Goal: Transaction & Acquisition: Download file/media

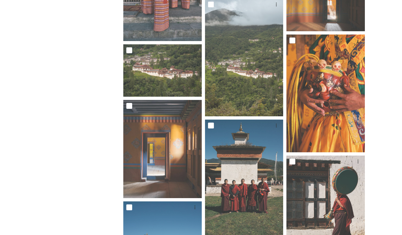
scroll to position [2112, 0]
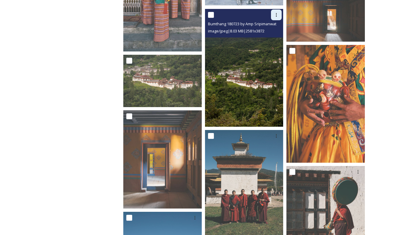
click at [278, 13] on icon at bounding box center [276, 14] width 5 height 5
click at [269, 38] on span "Download" at bounding box center [269, 40] width 18 height 6
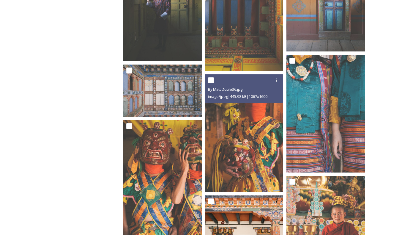
scroll to position [1844, 0]
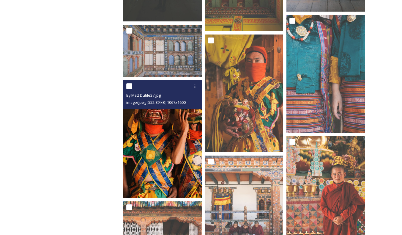
click at [180, 141] on img at bounding box center [162, 139] width 78 height 118
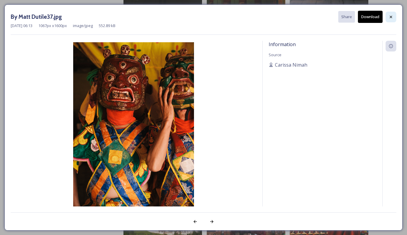
click at [389, 17] on icon at bounding box center [390, 17] width 5 height 5
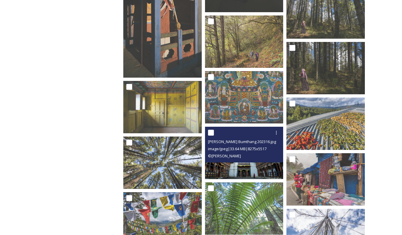
scroll to position [863, 0]
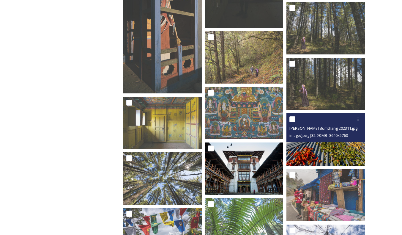
click at [321, 151] on img at bounding box center [326, 139] width 78 height 52
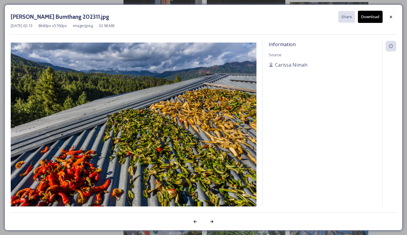
click at [365, 19] on button "Download" at bounding box center [370, 17] width 25 height 12
click at [388, 18] on icon at bounding box center [390, 17] width 5 height 5
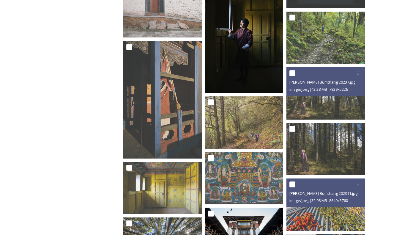
scroll to position [744, 0]
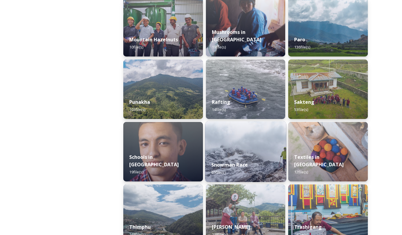
scroll to position [565, 0]
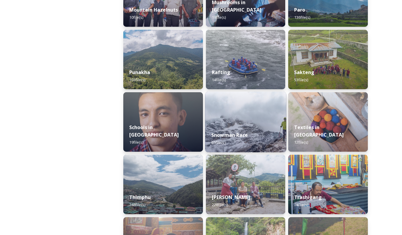
click at [253, 140] on div "Snowman Race 65 file(s)" at bounding box center [245, 138] width 81 height 27
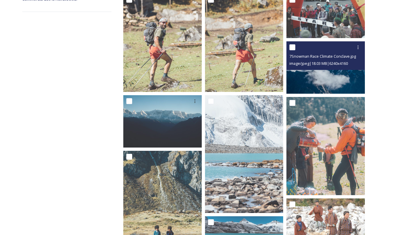
scroll to position [149, 0]
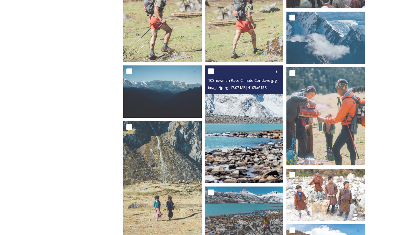
click at [259, 117] on img at bounding box center [244, 124] width 78 height 118
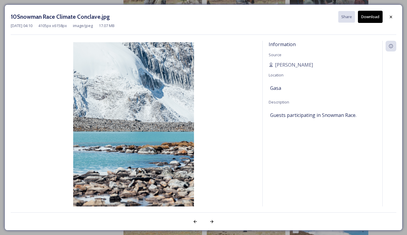
click at [368, 17] on button "Download" at bounding box center [370, 17] width 25 height 12
click at [392, 18] on icon at bounding box center [390, 17] width 5 height 5
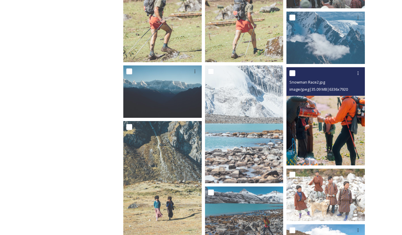
scroll to position [178, 0]
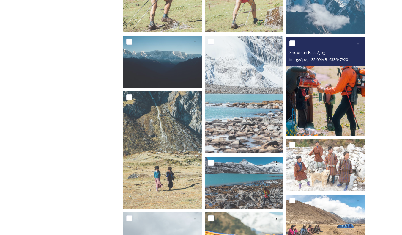
click at [344, 91] on img at bounding box center [326, 86] width 78 height 98
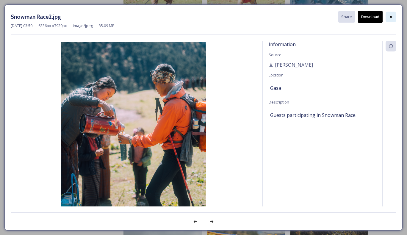
click at [391, 19] on icon at bounding box center [390, 17] width 5 height 5
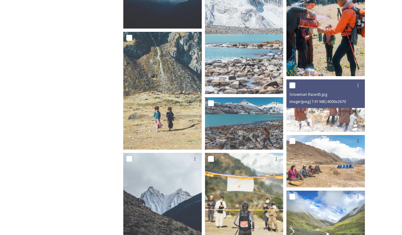
scroll to position [268, 0]
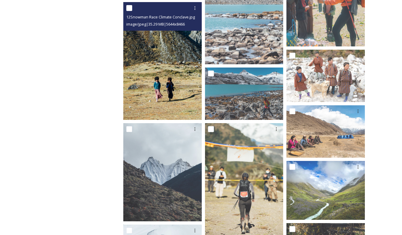
click at [171, 89] on img at bounding box center [162, 61] width 78 height 118
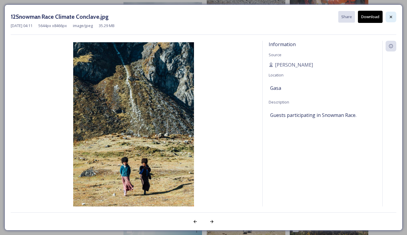
click at [392, 15] on icon at bounding box center [390, 17] width 5 height 5
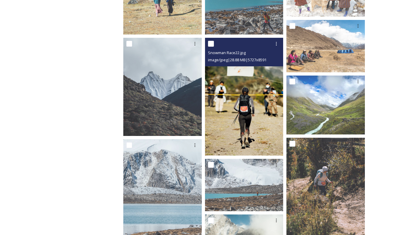
scroll to position [357, 0]
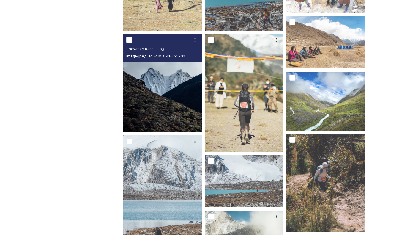
click at [180, 100] on img at bounding box center [162, 83] width 78 height 98
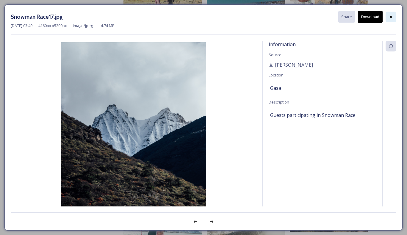
click at [390, 18] on icon at bounding box center [390, 17] width 5 height 5
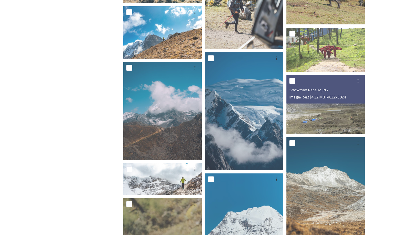
scroll to position [743, 0]
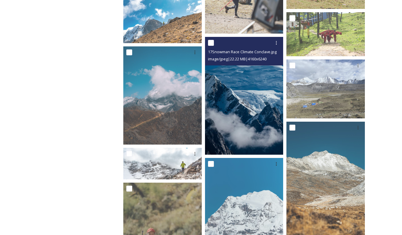
click at [267, 111] on img at bounding box center [244, 96] width 78 height 118
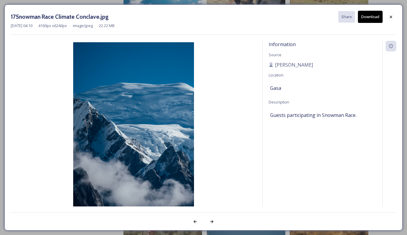
click at [371, 16] on button "Download" at bounding box center [370, 17] width 25 height 12
click at [390, 17] on icon at bounding box center [391, 16] width 2 height 2
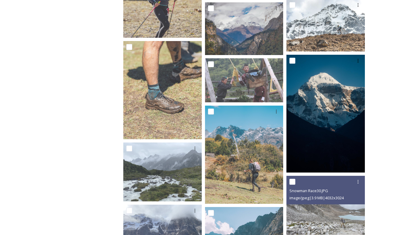
scroll to position [1160, 0]
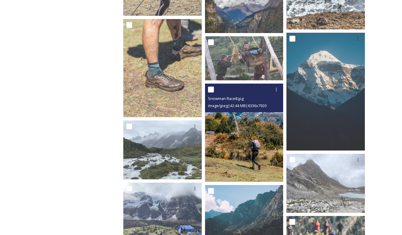
click at [237, 137] on img at bounding box center [244, 133] width 78 height 98
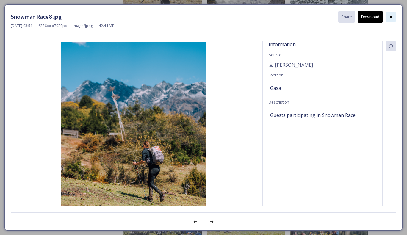
click at [391, 17] on icon at bounding box center [390, 17] width 5 height 5
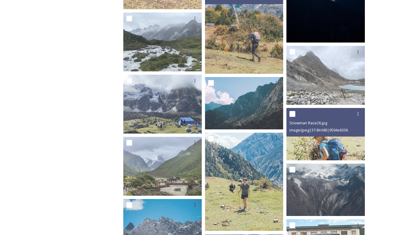
scroll to position [1279, 0]
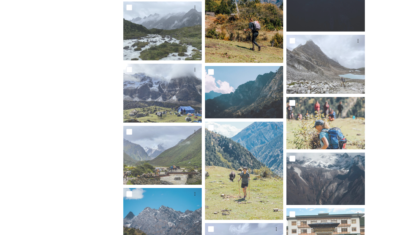
click at [247, 33] on img at bounding box center [244, 14] width 78 height 98
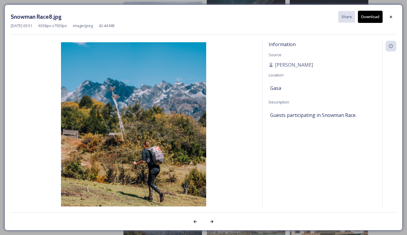
click at [374, 17] on button "Download" at bounding box center [370, 17] width 25 height 12
click at [393, 20] on div at bounding box center [390, 17] width 11 height 11
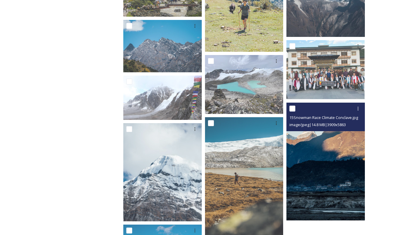
scroll to position [1457, 0]
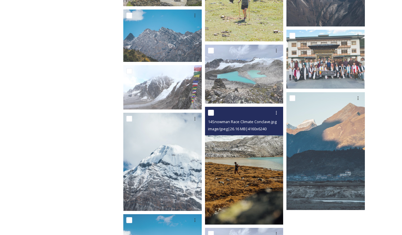
click at [248, 175] on img at bounding box center [244, 166] width 78 height 118
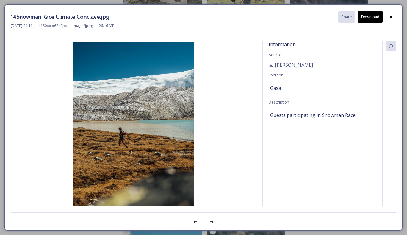
click at [372, 18] on button "Download" at bounding box center [370, 17] width 25 height 12
click at [389, 19] on div at bounding box center [390, 17] width 11 height 11
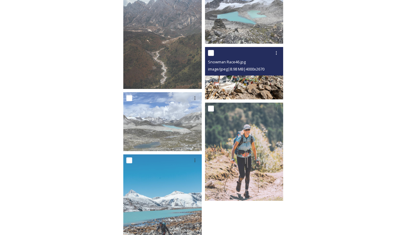
scroll to position [1725, 0]
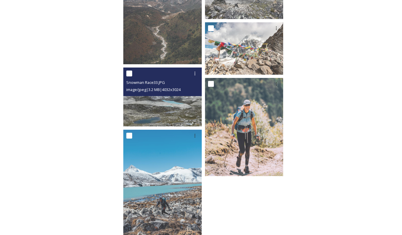
click at [170, 110] on img at bounding box center [162, 96] width 78 height 59
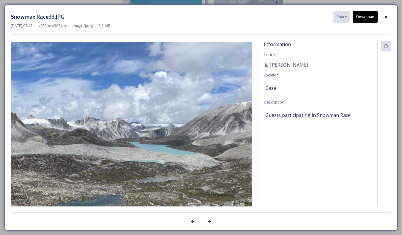
scroll to position [1688, 0]
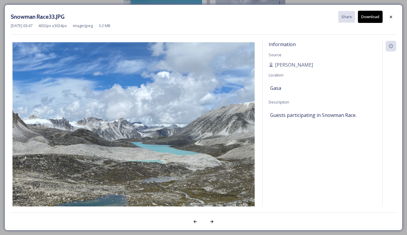
click at [368, 17] on button "Download" at bounding box center [370, 17] width 25 height 12
click at [390, 17] on icon at bounding box center [390, 17] width 5 height 5
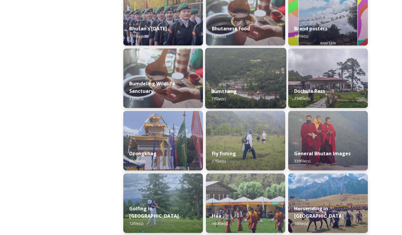
scroll to position [178, 0]
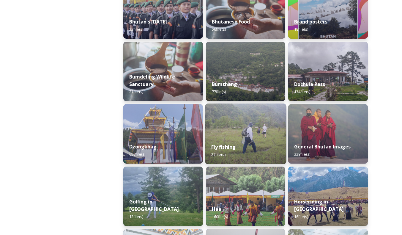
click at [238, 140] on div "Fly fishing 27 file(s)" at bounding box center [245, 150] width 81 height 27
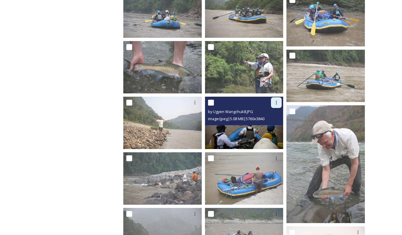
scroll to position [268, 0]
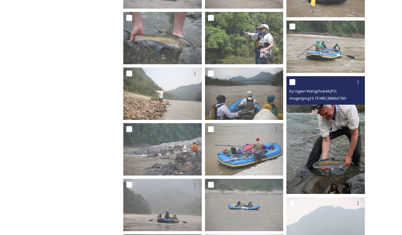
click at [327, 142] on img at bounding box center [326, 135] width 78 height 118
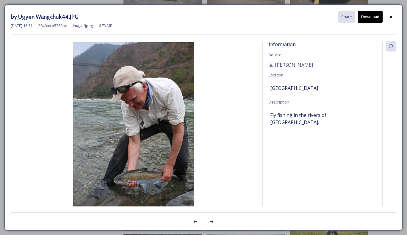
click at [370, 15] on button "Download" at bounding box center [370, 17] width 25 height 12
click at [392, 19] on icon at bounding box center [390, 17] width 5 height 5
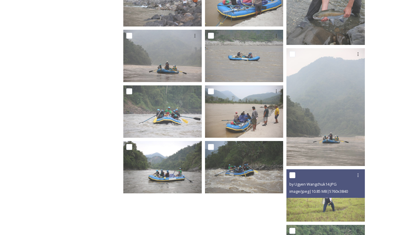
scroll to position [379, 0]
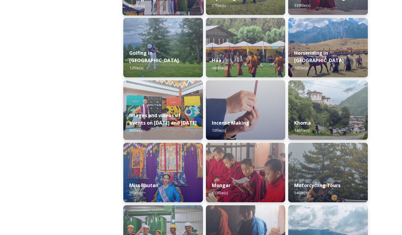
scroll to position [238, 0]
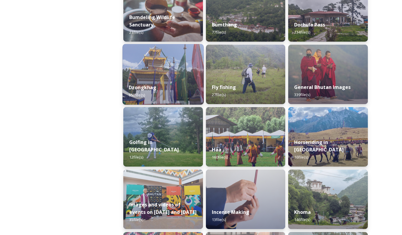
click at [163, 75] on img at bounding box center [163, 74] width 81 height 61
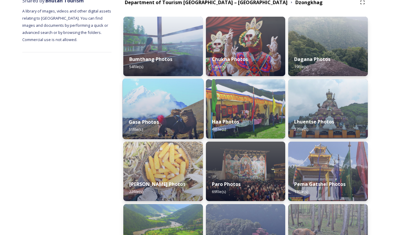
scroll to position [89, 0]
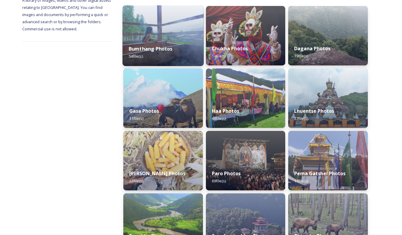
click at [156, 53] on div "Bumthang Photos 54 file(s)" at bounding box center [163, 52] width 81 height 27
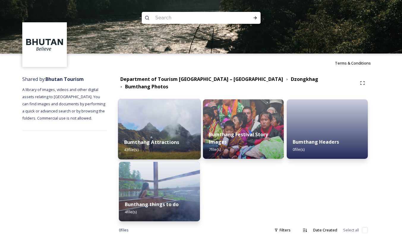
click at [148, 132] on div "Bumthang Attractions 43 file(s)" at bounding box center [159, 145] width 83 height 27
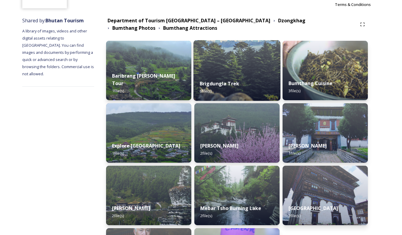
scroll to position [59, 0]
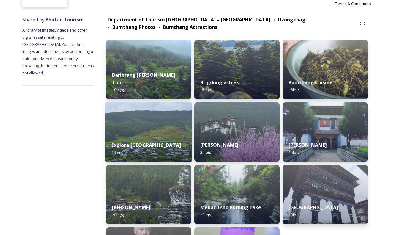
click at [165, 134] on img at bounding box center [148, 132] width 87 height 61
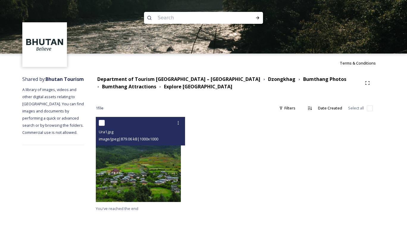
click at [158, 161] on img at bounding box center [138, 159] width 85 height 85
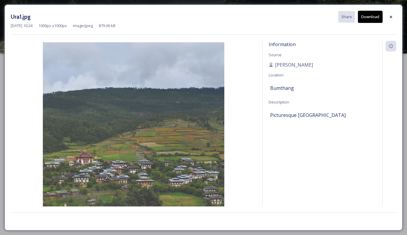
click at [368, 18] on button "Download" at bounding box center [370, 17] width 25 height 12
drag, startPoint x: 390, startPoint y: 15, endPoint x: 387, endPoint y: 17, distance: 3.7
click at [390, 15] on icon at bounding box center [390, 17] width 5 height 5
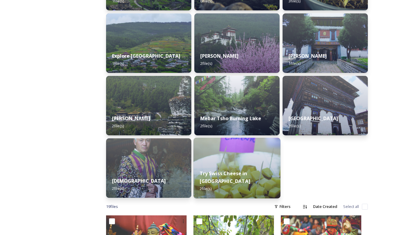
scroll to position [149, 0]
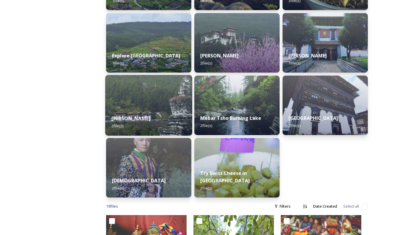
click at [149, 102] on img at bounding box center [148, 105] width 87 height 61
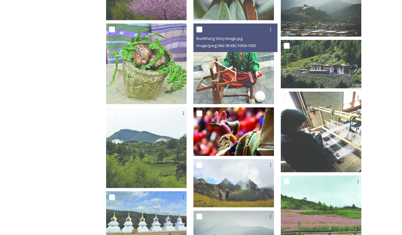
scroll to position [565, 0]
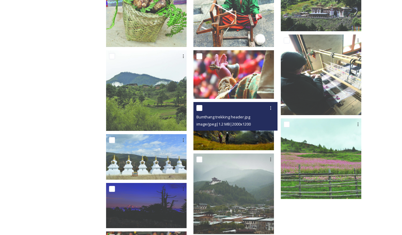
click at [244, 139] on img at bounding box center [234, 126] width 81 height 48
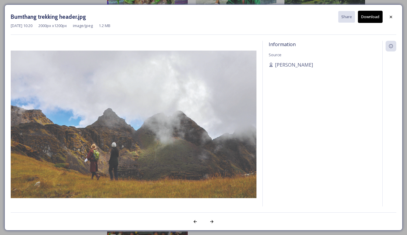
click at [368, 19] on button "Download" at bounding box center [370, 17] width 25 height 12
click at [389, 13] on div at bounding box center [390, 17] width 11 height 11
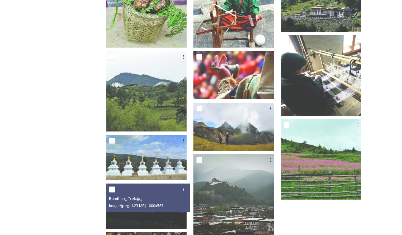
scroll to position [560, 0]
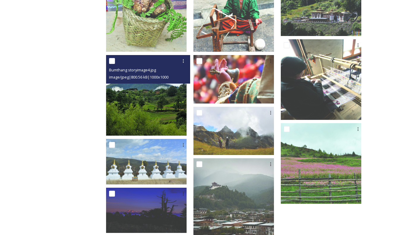
click at [162, 112] on img at bounding box center [146, 95] width 81 height 81
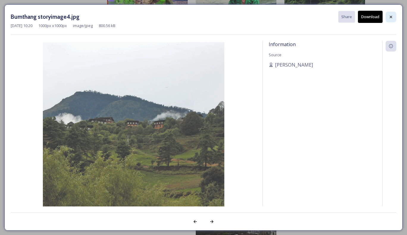
click at [391, 17] on icon at bounding box center [390, 17] width 5 height 5
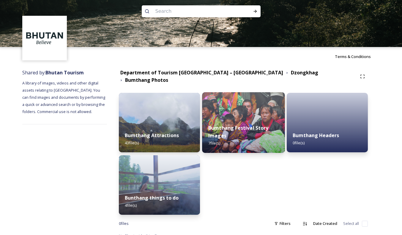
scroll to position [10, 0]
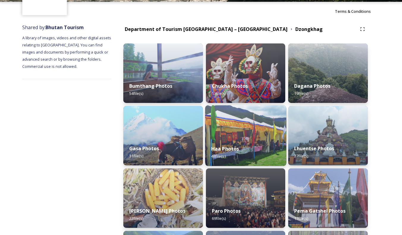
scroll to position [89, 0]
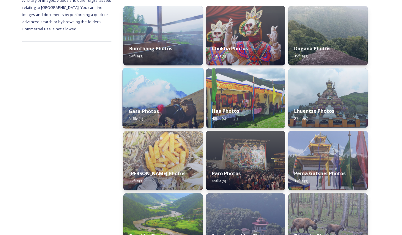
click at [165, 110] on div "Gasa Photos 31 file(s)" at bounding box center [163, 114] width 81 height 27
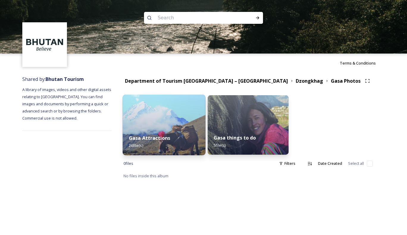
click at [161, 124] on img at bounding box center [164, 125] width 83 height 61
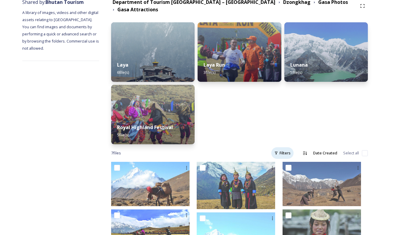
scroll to position [136, 0]
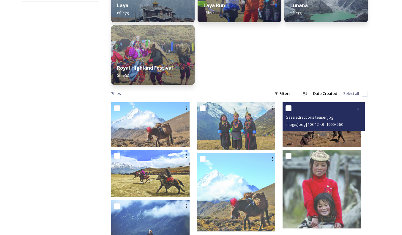
click at [319, 127] on img at bounding box center [322, 124] width 78 height 44
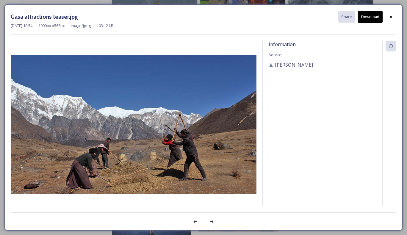
click at [369, 16] on button "Download" at bounding box center [370, 17] width 25 height 12
click at [390, 16] on icon at bounding box center [391, 16] width 2 height 2
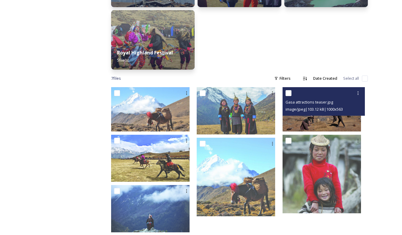
scroll to position [158, 0]
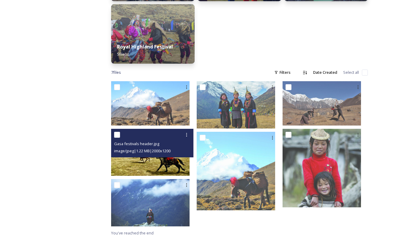
click at [169, 154] on img at bounding box center [150, 152] width 78 height 47
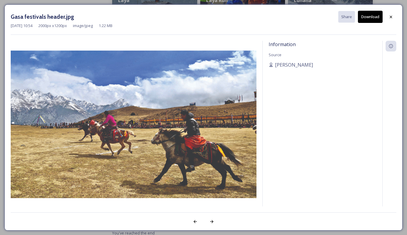
click at [368, 18] on button "Download" at bounding box center [370, 17] width 25 height 12
click at [391, 18] on icon at bounding box center [390, 17] width 5 height 5
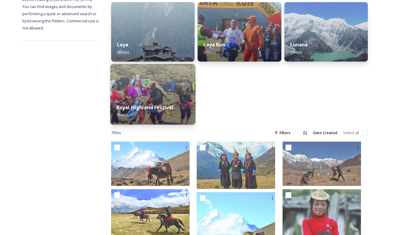
scroll to position [39, 0]
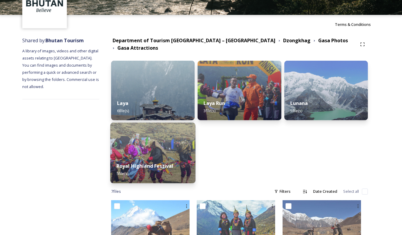
click at [156, 144] on img at bounding box center [152, 153] width 85 height 61
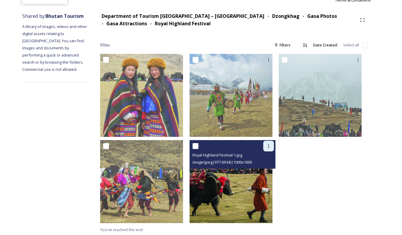
scroll to position [64, 0]
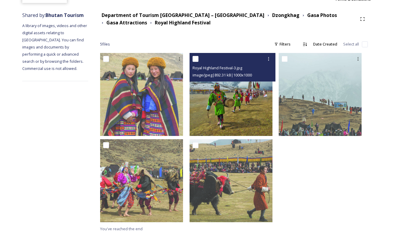
click at [244, 110] on img at bounding box center [231, 94] width 83 height 83
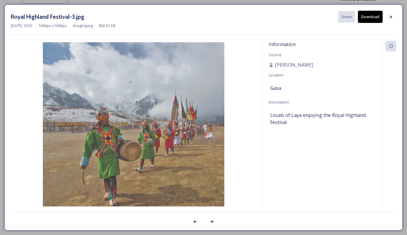
click at [372, 16] on button "Download" at bounding box center [370, 17] width 25 height 12
click at [389, 17] on icon at bounding box center [390, 17] width 5 height 5
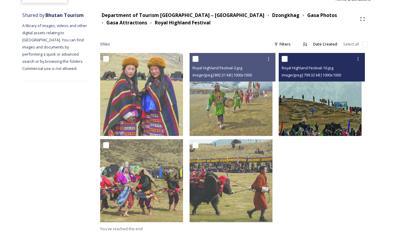
click at [303, 131] on img at bounding box center [320, 94] width 83 height 83
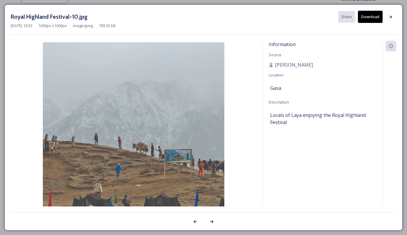
click at [372, 16] on button "Download" at bounding box center [370, 17] width 25 height 12
click at [388, 17] on div at bounding box center [390, 17] width 11 height 11
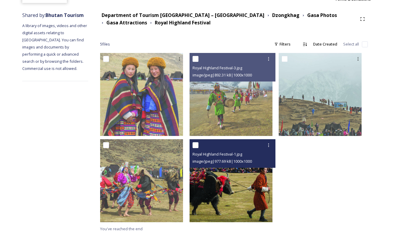
click at [235, 187] on img at bounding box center [231, 180] width 83 height 83
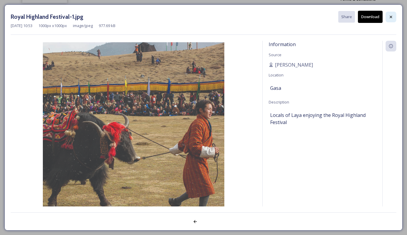
click at [394, 18] on div at bounding box center [390, 17] width 11 height 11
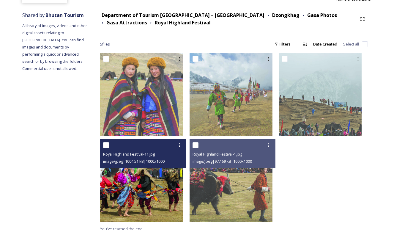
click at [153, 182] on img at bounding box center [141, 180] width 83 height 83
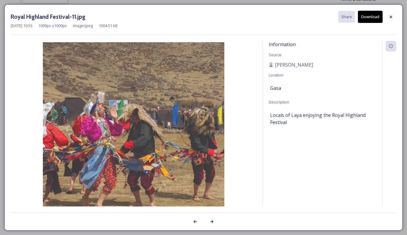
click at [371, 18] on button "Download" at bounding box center [370, 17] width 25 height 12
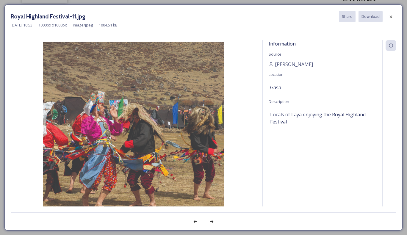
click at [392, 17] on icon at bounding box center [390, 16] width 5 height 5
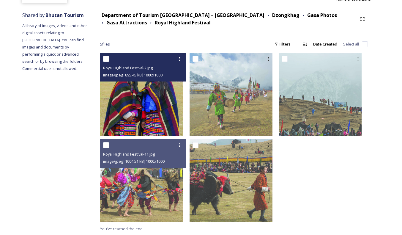
click at [158, 109] on img at bounding box center [141, 94] width 83 height 83
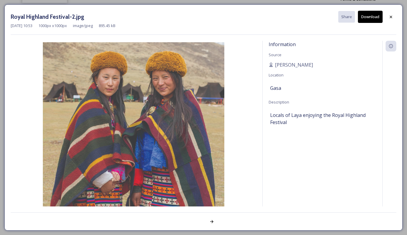
click at [371, 17] on button "Download" at bounding box center [370, 17] width 25 height 12
click at [391, 17] on icon at bounding box center [391, 16] width 2 height 2
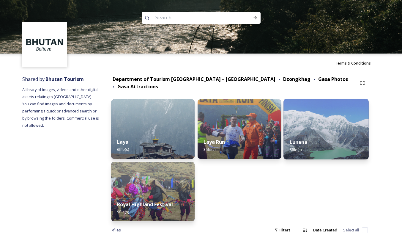
click at [319, 138] on div "Lunana 5 file(s)" at bounding box center [326, 145] width 85 height 27
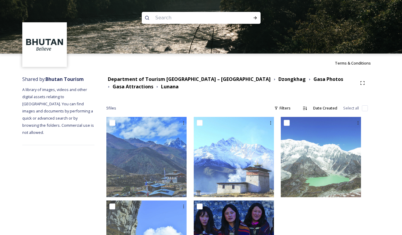
scroll to position [59, 0]
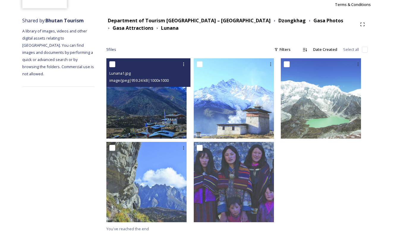
click at [171, 116] on img at bounding box center [146, 98] width 80 height 80
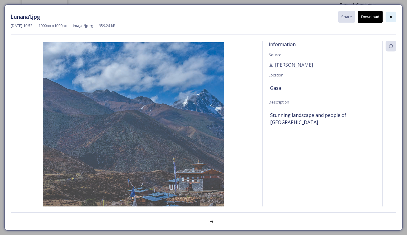
click at [389, 18] on icon at bounding box center [390, 17] width 5 height 5
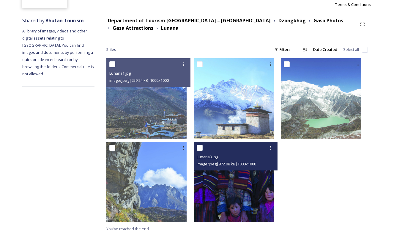
click at [243, 185] on img at bounding box center [234, 182] width 80 height 80
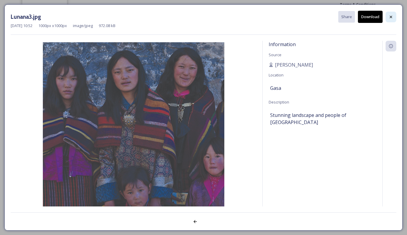
click at [389, 18] on icon at bounding box center [390, 17] width 5 height 5
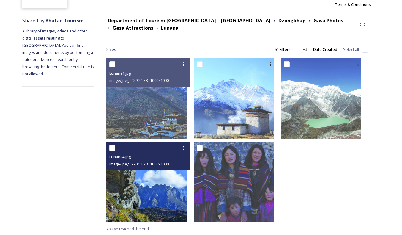
click at [164, 189] on img at bounding box center [146, 182] width 80 height 80
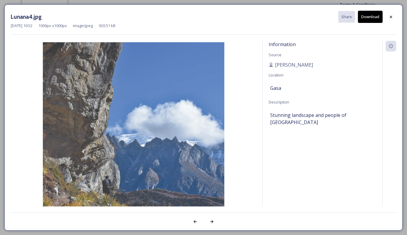
click at [370, 17] on button "Download" at bounding box center [370, 17] width 25 height 12
click at [392, 18] on icon at bounding box center [391, 16] width 2 height 2
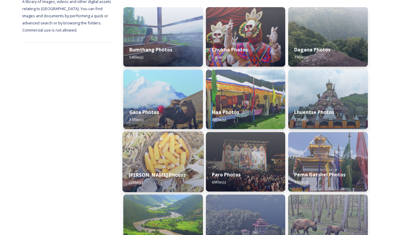
scroll to position [89, 0]
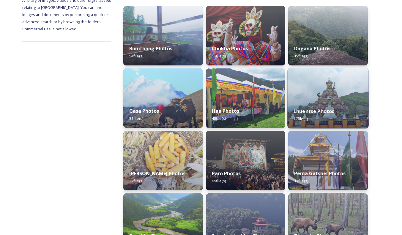
click at [329, 113] on strong "Lhuentse Photos" at bounding box center [314, 111] width 41 height 7
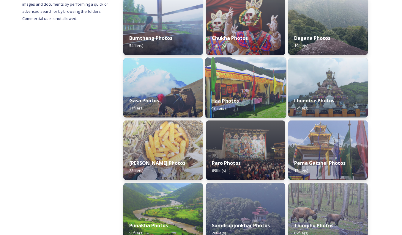
scroll to position [119, 0]
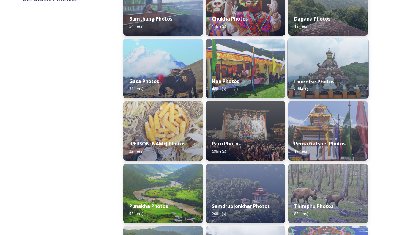
click at [328, 84] on strong "Lhuentse Photos" at bounding box center [314, 81] width 41 height 7
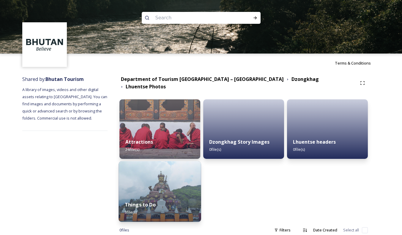
click at [156, 184] on img at bounding box center [160, 191] width 82 height 61
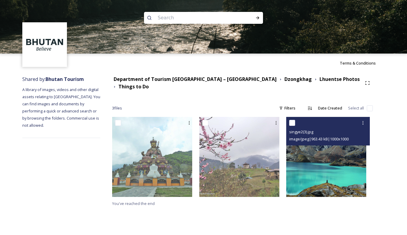
click at [320, 164] on img at bounding box center [326, 157] width 80 height 80
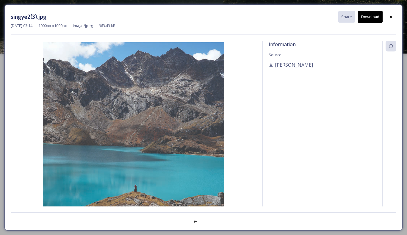
click at [390, 16] on icon at bounding box center [390, 17] width 5 height 5
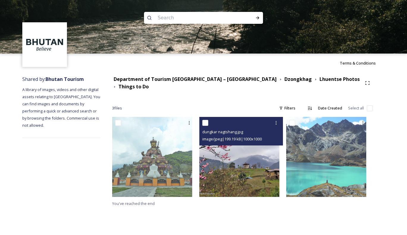
click at [268, 163] on img at bounding box center [239, 157] width 80 height 80
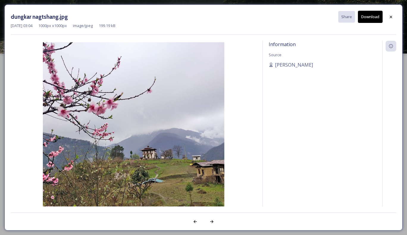
click at [373, 19] on button "Download" at bounding box center [370, 17] width 25 height 12
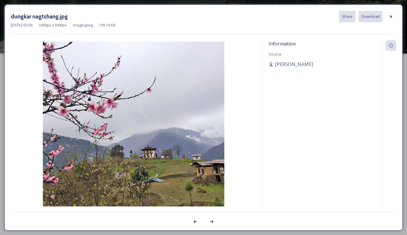
click at [392, 16] on icon at bounding box center [390, 16] width 5 height 5
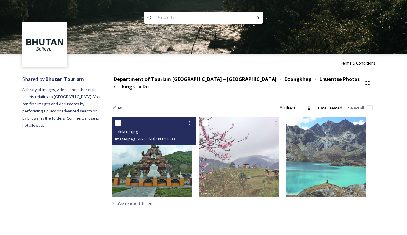
click at [169, 155] on img at bounding box center [152, 157] width 80 height 80
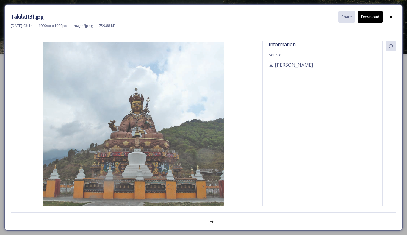
drag, startPoint x: 372, startPoint y: 18, endPoint x: 382, endPoint y: 18, distance: 10.7
click at [372, 18] on button "Download" at bounding box center [370, 17] width 25 height 12
click at [391, 18] on icon at bounding box center [390, 17] width 5 height 5
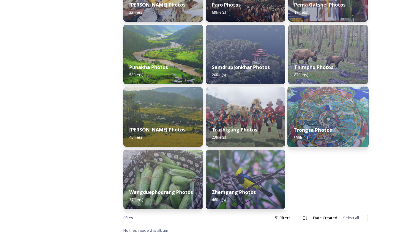
scroll to position [260, 0]
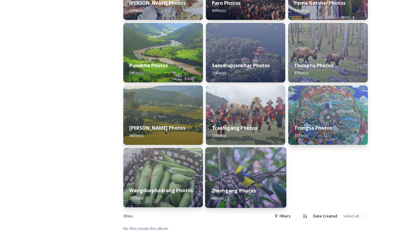
click at [247, 183] on div "Zhemgang Photos 46 file(s)" at bounding box center [245, 194] width 81 height 27
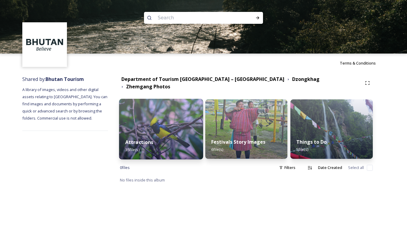
click at [159, 135] on div "Attractions 35 file(s)" at bounding box center [161, 145] width 84 height 27
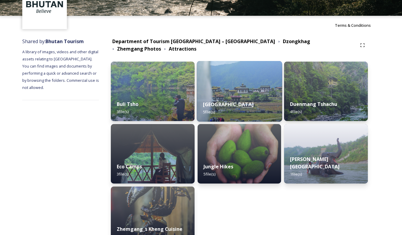
scroll to position [80, 0]
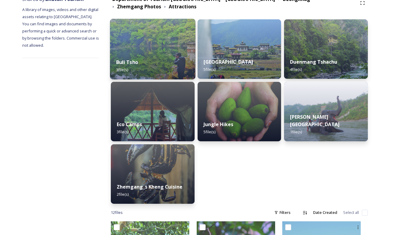
click at [158, 56] on div "Buli Tsho 3 file(s)" at bounding box center [152, 65] width 85 height 27
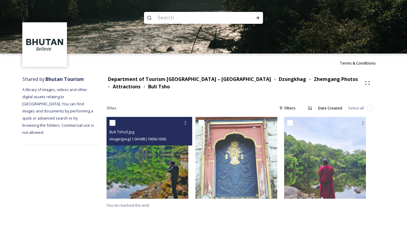
click at [163, 169] on img at bounding box center [147, 158] width 82 height 82
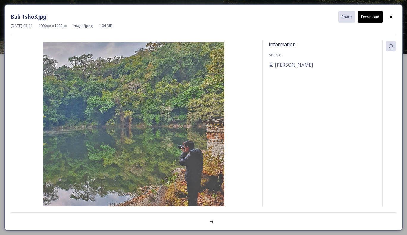
click at [366, 18] on button "Download" at bounding box center [370, 17] width 25 height 12
click at [388, 17] on div at bounding box center [390, 17] width 11 height 11
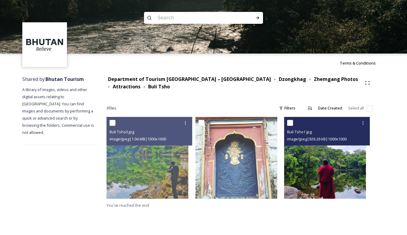
click at [339, 169] on img at bounding box center [325, 158] width 82 height 82
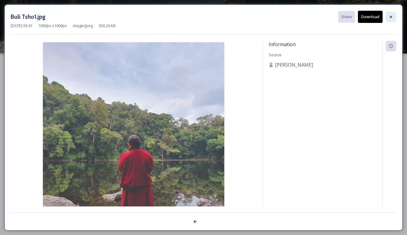
click at [394, 16] on div at bounding box center [390, 17] width 11 height 11
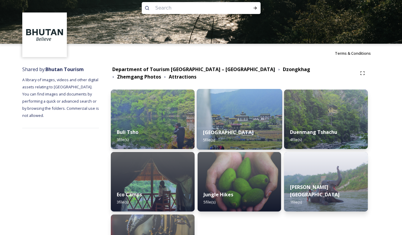
scroll to position [59, 0]
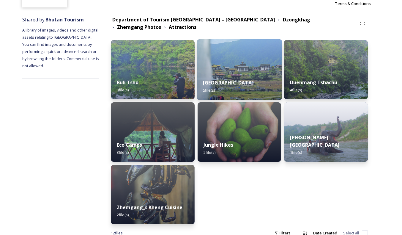
click at [249, 66] on img at bounding box center [239, 69] width 85 height 61
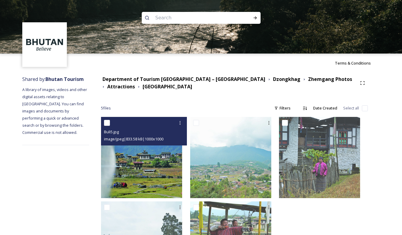
click at [179, 166] on img at bounding box center [141, 157] width 81 height 81
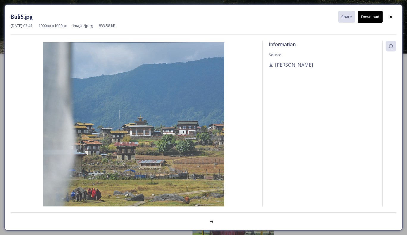
click at [369, 19] on button "Download" at bounding box center [370, 17] width 25 height 12
click at [389, 16] on icon at bounding box center [390, 17] width 5 height 5
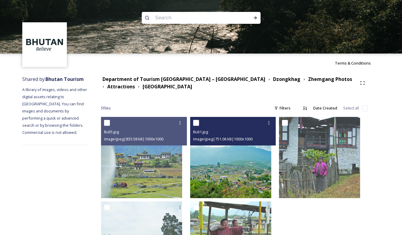
scroll to position [60, 0]
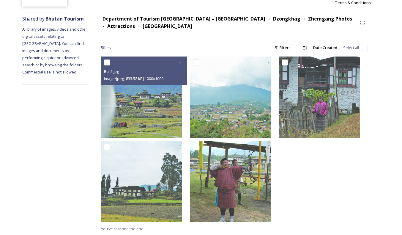
click at [329, 169] on div at bounding box center [323, 140] width 89 height 169
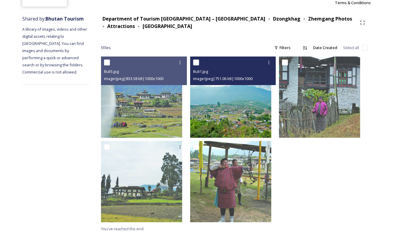
click at [239, 118] on img at bounding box center [230, 96] width 81 height 81
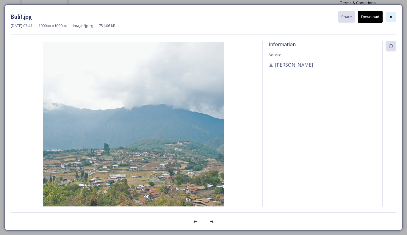
click at [392, 15] on icon at bounding box center [390, 17] width 5 height 5
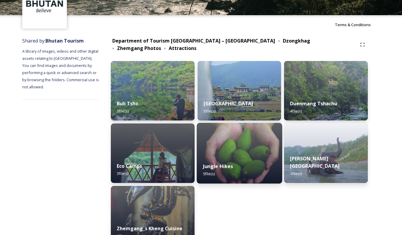
scroll to position [59, 0]
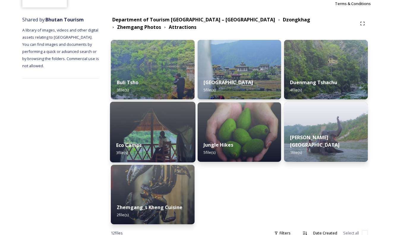
click at [142, 142] on strong "Eco Camps" at bounding box center [129, 145] width 26 height 7
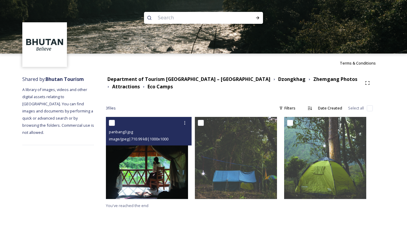
click at [167, 176] on img at bounding box center [147, 158] width 82 height 82
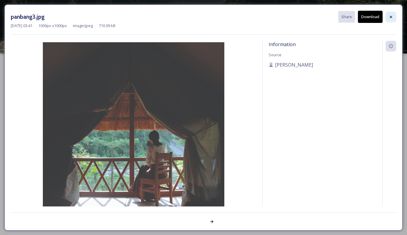
click at [391, 15] on icon at bounding box center [390, 17] width 5 height 5
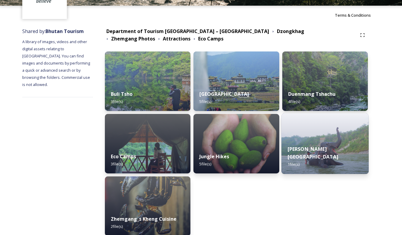
scroll to position [84, 0]
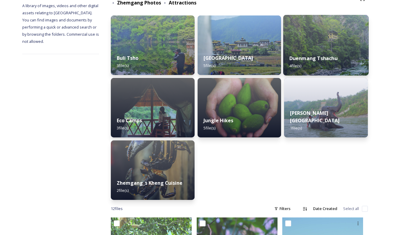
click at [320, 55] on strong "Duenmang Tshachu" at bounding box center [314, 58] width 48 height 7
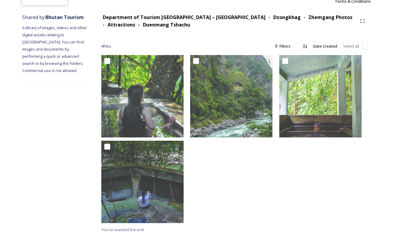
scroll to position [63, 0]
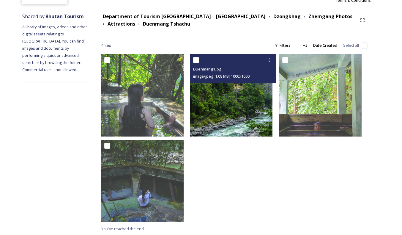
click at [241, 118] on img at bounding box center [231, 95] width 82 height 82
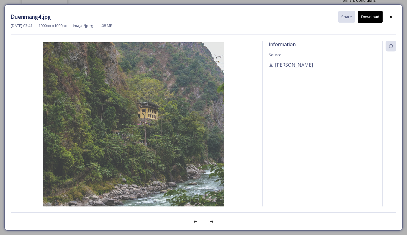
click at [366, 19] on button "Download" at bounding box center [370, 17] width 25 height 12
click at [391, 18] on icon at bounding box center [390, 17] width 5 height 5
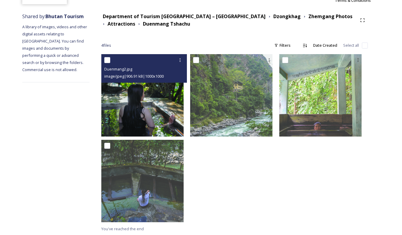
click at [162, 117] on img at bounding box center [142, 95] width 82 height 82
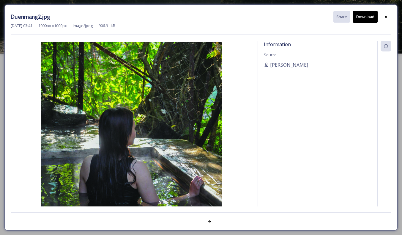
scroll to position [0, 0]
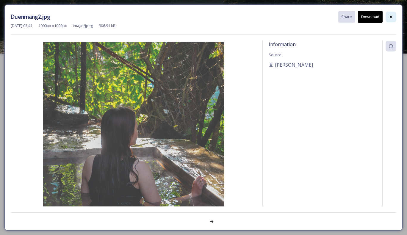
click at [389, 15] on icon at bounding box center [390, 17] width 5 height 5
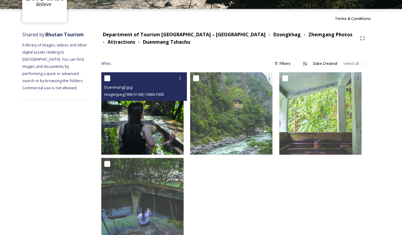
scroll to position [63, 0]
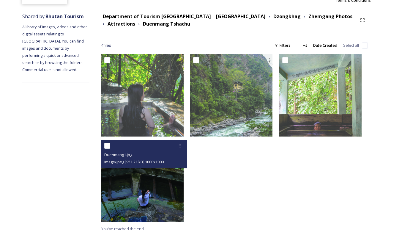
click at [163, 191] on img at bounding box center [142, 181] width 82 height 82
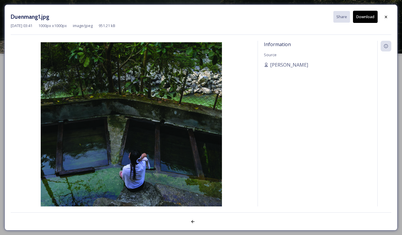
scroll to position [0, 0]
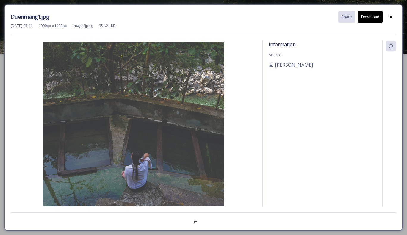
click at [371, 17] on button "Download" at bounding box center [370, 17] width 25 height 12
click at [389, 15] on icon at bounding box center [390, 17] width 5 height 5
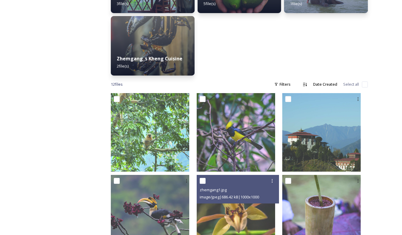
scroll to position [268, 0]
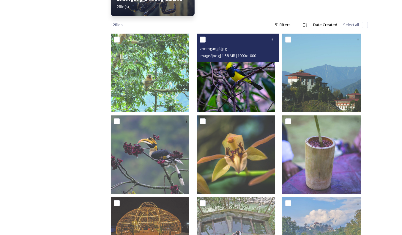
click at [242, 91] on img at bounding box center [236, 73] width 78 height 78
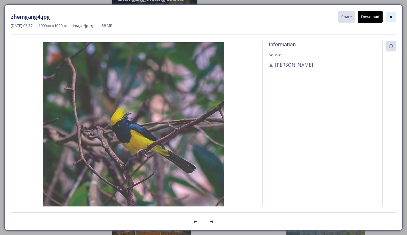
click at [392, 15] on icon at bounding box center [390, 17] width 5 height 5
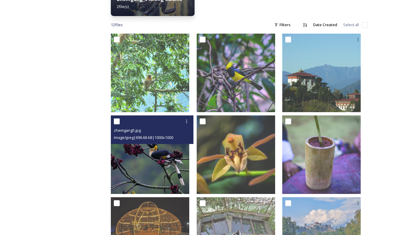
click at [166, 156] on img at bounding box center [150, 154] width 78 height 78
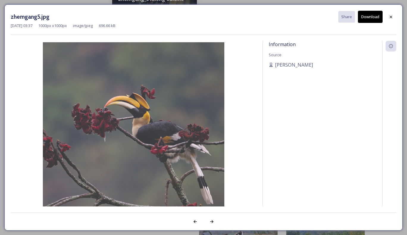
click at [371, 16] on button "Download" at bounding box center [370, 17] width 25 height 12
click at [390, 17] on icon at bounding box center [390, 17] width 5 height 5
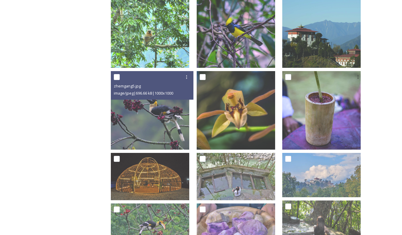
scroll to position [327, 0]
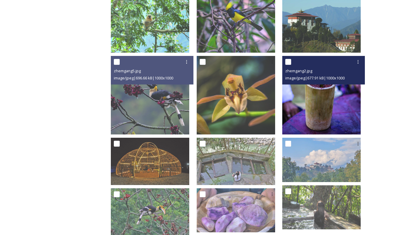
click at [331, 108] on img at bounding box center [321, 95] width 78 height 78
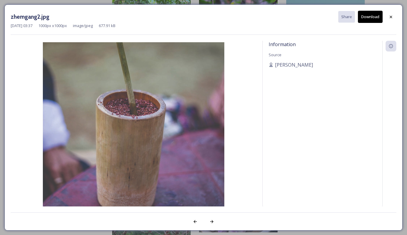
click at [368, 19] on button "Download" at bounding box center [370, 17] width 25 height 12
click at [389, 16] on icon at bounding box center [390, 17] width 5 height 5
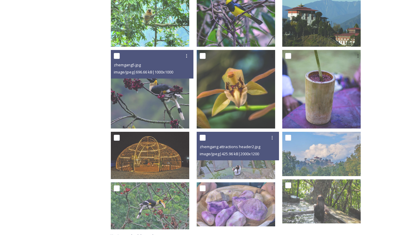
scroll to position [336, 0]
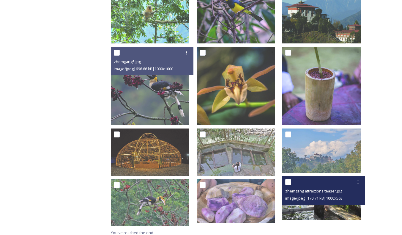
click at [333, 208] on img at bounding box center [321, 198] width 78 height 44
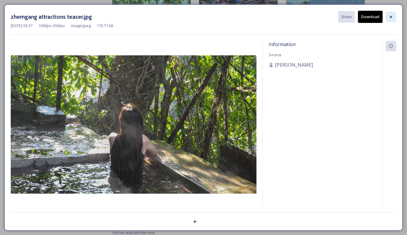
click at [391, 17] on icon at bounding box center [391, 16] width 2 height 2
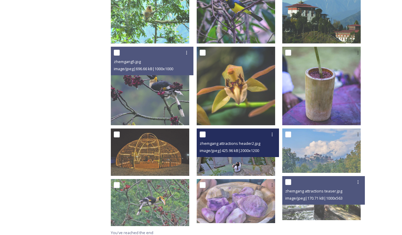
click at [246, 156] on img at bounding box center [236, 151] width 78 height 47
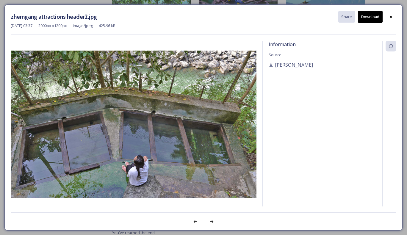
click at [372, 18] on button "Download" at bounding box center [370, 17] width 25 height 12
click at [391, 16] on icon at bounding box center [390, 17] width 5 height 5
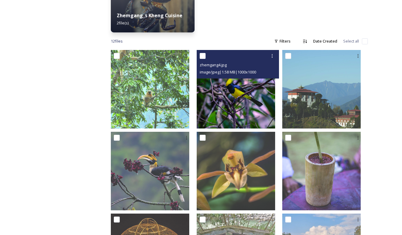
scroll to position [217, 0]
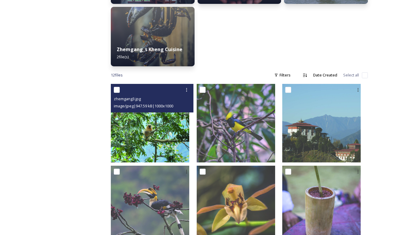
click at [160, 131] on img at bounding box center [150, 123] width 78 height 78
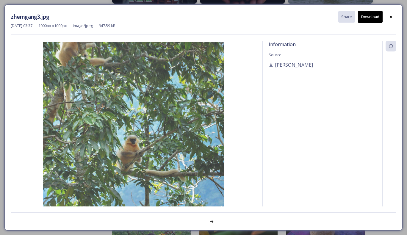
click at [373, 15] on button "Download" at bounding box center [370, 17] width 25 height 12
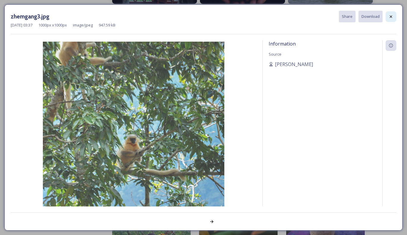
click at [389, 18] on icon at bounding box center [390, 16] width 5 height 5
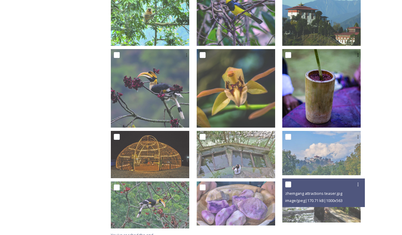
scroll to position [336, 0]
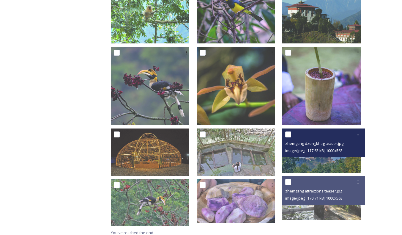
click at [321, 158] on img at bounding box center [321, 150] width 78 height 44
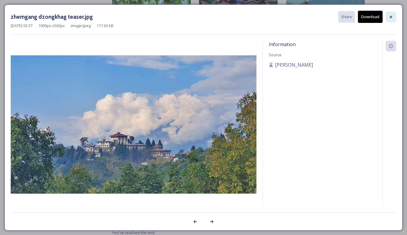
click at [392, 18] on icon at bounding box center [390, 17] width 5 height 5
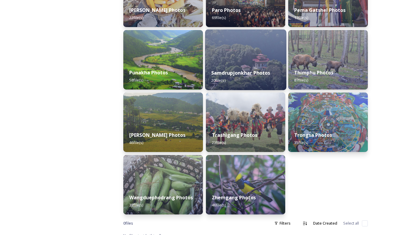
scroll to position [260, 0]
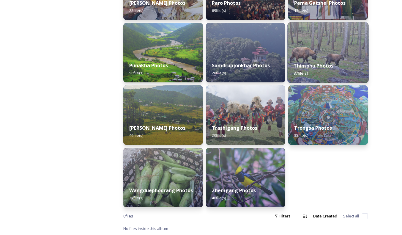
click at [328, 61] on div "Thimphu Photos 87 file(s)" at bounding box center [328, 69] width 81 height 27
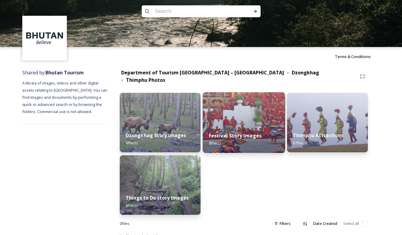
scroll to position [10, 0]
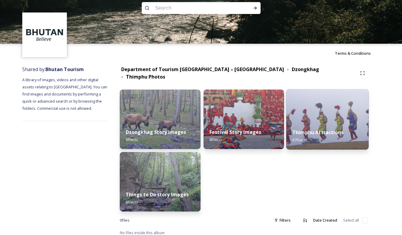
click at [334, 125] on div "Thimphu Attractions 67 file(s)" at bounding box center [328, 136] width 82 height 27
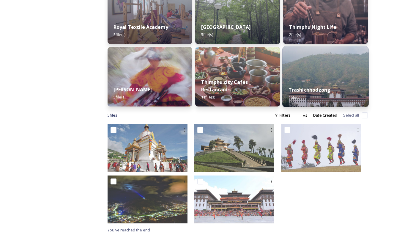
scroll to position [303, 0]
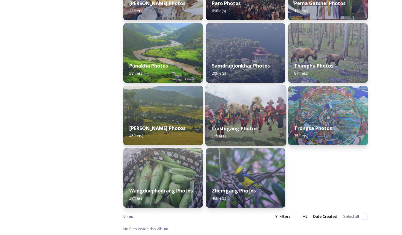
scroll to position [260, 0]
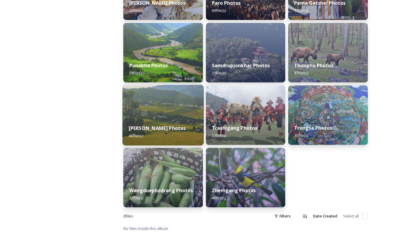
click at [162, 125] on strong "[PERSON_NAME] Photos" at bounding box center [157, 128] width 57 height 7
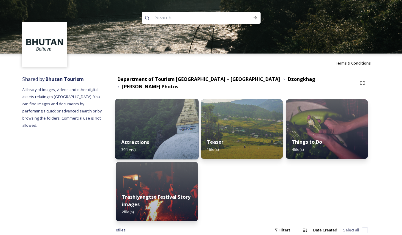
click at [164, 133] on div "Attractions 39 file(s)" at bounding box center [157, 145] width 84 height 27
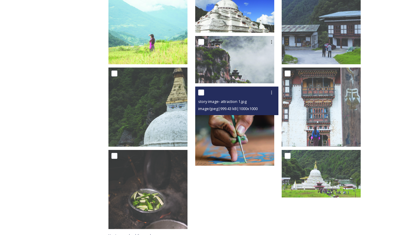
scroll to position [405, 0]
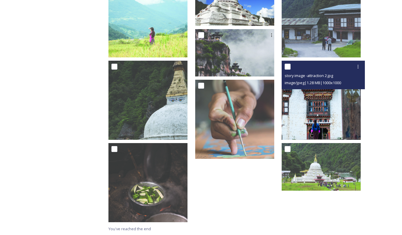
click at [327, 116] on img at bounding box center [321, 100] width 79 height 79
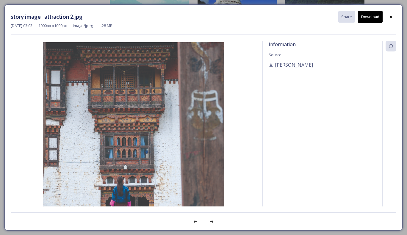
click at [370, 17] on button "Download" at bounding box center [370, 17] width 25 height 12
drag, startPoint x: 392, startPoint y: 17, endPoint x: 390, endPoint y: 16, distance: 3.1
click at [392, 17] on icon at bounding box center [390, 17] width 5 height 5
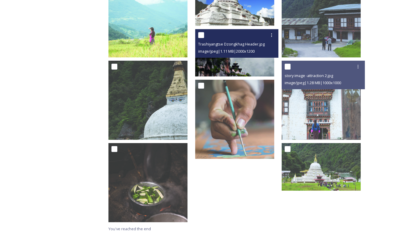
click at [238, 61] on img at bounding box center [234, 53] width 79 height 48
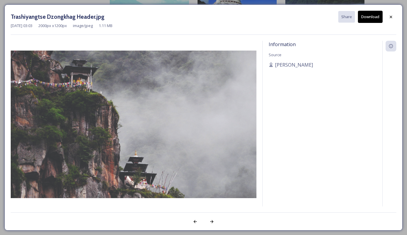
click at [370, 17] on button "Download" at bounding box center [370, 17] width 25 height 12
drag, startPoint x: 392, startPoint y: 15, endPoint x: 342, endPoint y: 31, distance: 53.1
click at [392, 15] on icon at bounding box center [390, 17] width 5 height 5
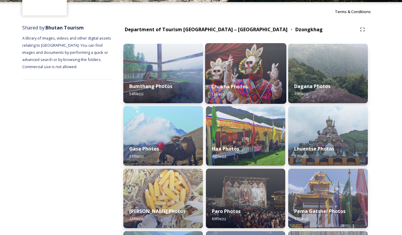
scroll to position [89, 0]
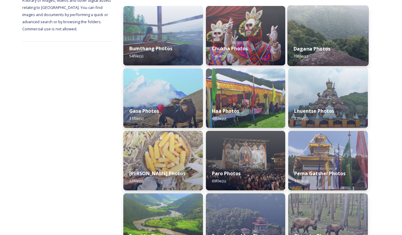
click at [326, 42] on div "Dagana Photos 19 file(s)" at bounding box center [328, 52] width 81 height 27
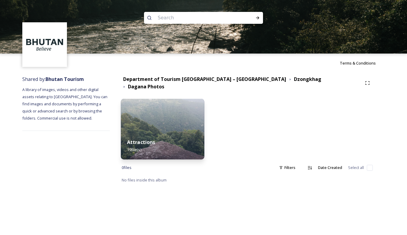
click at [180, 127] on img at bounding box center [162, 129] width 83 height 61
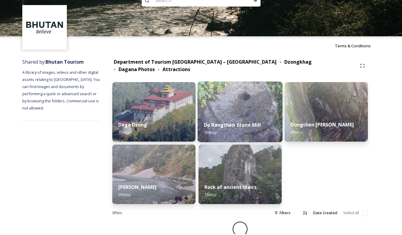
scroll to position [18, 0]
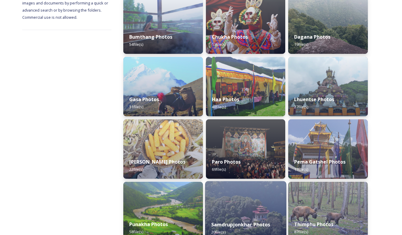
scroll to position [149, 0]
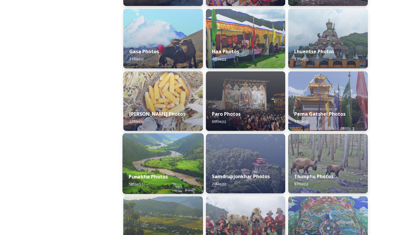
click at [165, 169] on div "Punakha Photos 58 file(s)" at bounding box center [163, 180] width 81 height 27
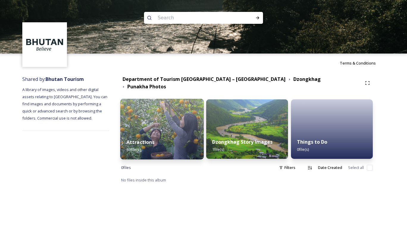
click at [162, 122] on img at bounding box center [162, 129] width 84 height 61
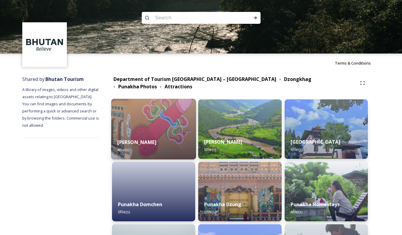
click at [165, 124] on img at bounding box center [153, 129] width 85 height 61
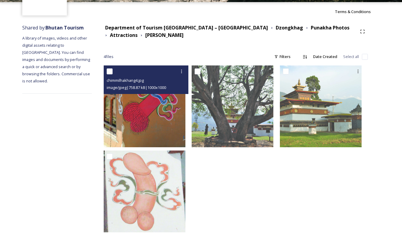
scroll to position [62, 0]
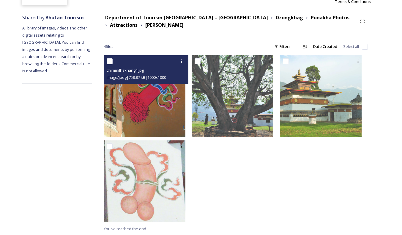
click at [163, 116] on img at bounding box center [145, 96] width 82 height 82
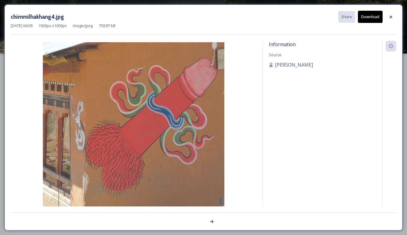
click at [369, 18] on button "Download" at bounding box center [370, 17] width 25 height 12
click at [390, 16] on icon at bounding box center [390, 17] width 5 height 5
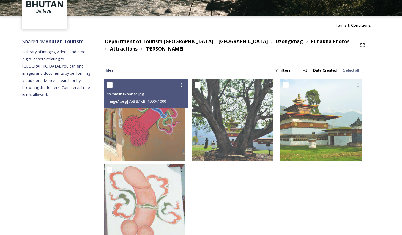
scroll to position [59, 0]
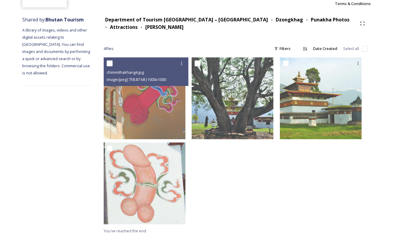
click at [342, 188] on div at bounding box center [324, 142] width 88 height 170
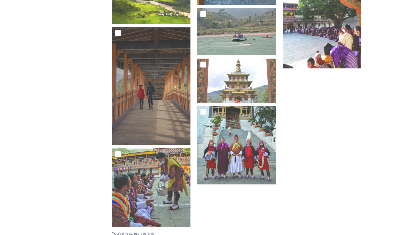
scroll to position [457, 0]
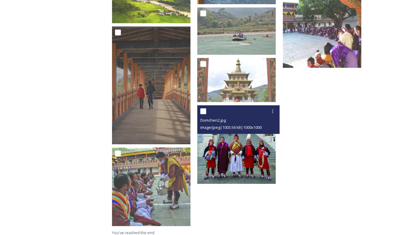
click at [251, 146] on img at bounding box center [236, 144] width 78 height 78
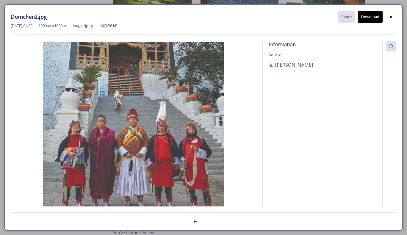
click at [388, 18] on div at bounding box center [390, 17] width 11 height 11
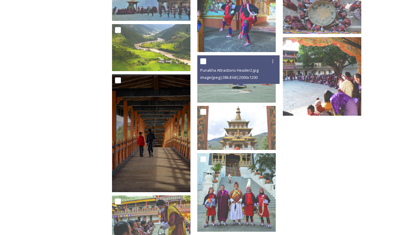
scroll to position [368, 0]
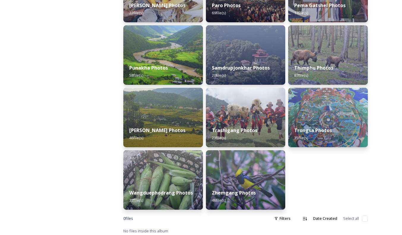
scroll to position [260, 0]
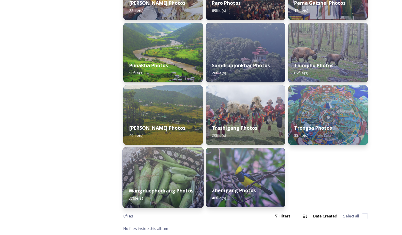
click at [167, 183] on div "Wangduephodrang Photos 37 file(s)" at bounding box center [163, 194] width 81 height 27
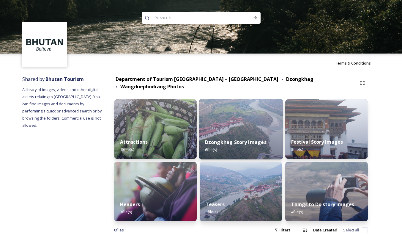
scroll to position [10, 0]
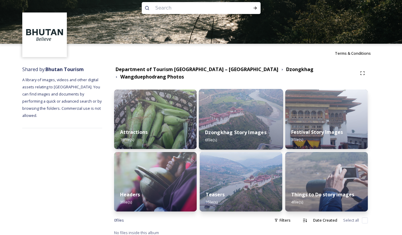
click at [249, 123] on div "Dzongkhag Story Images 6 file(s)" at bounding box center [241, 136] width 84 height 27
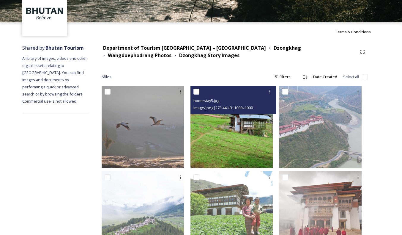
scroll to position [63, 0]
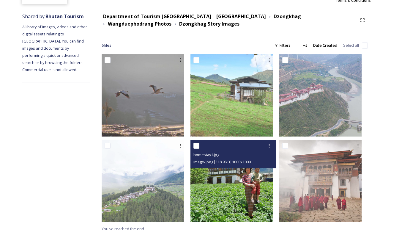
click at [238, 185] on img at bounding box center [232, 181] width 82 height 82
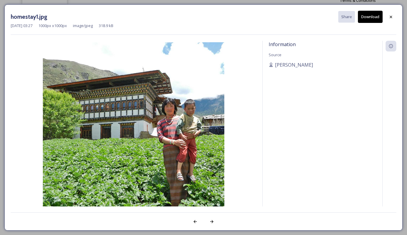
click at [368, 18] on button "Download" at bounding box center [370, 17] width 25 height 12
click at [391, 15] on icon at bounding box center [390, 17] width 5 height 5
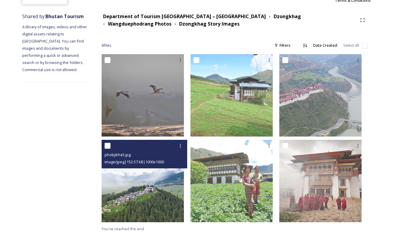
click at [156, 196] on img at bounding box center [143, 181] width 82 height 82
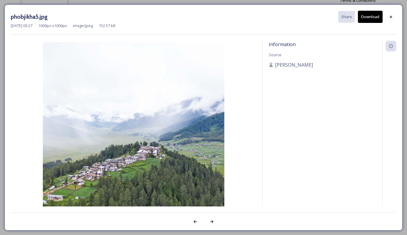
click at [370, 16] on button "Download" at bounding box center [370, 17] width 25 height 12
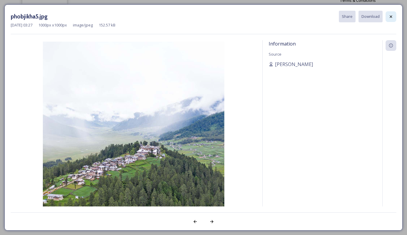
click at [388, 17] on div at bounding box center [390, 16] width 11 height 11
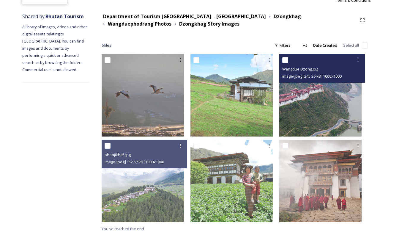
click at [317, 103] on img at bounding box center [321, 95] width 82 height 82
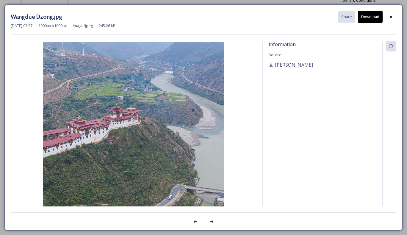
click at [367, 16] on button "Download" at bounding box center [370, 17] width 25 height 12
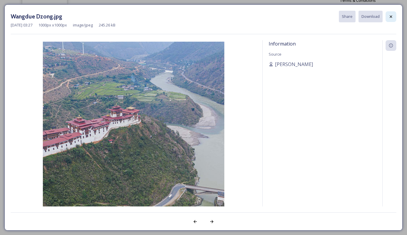
click at [390, 14] on div at bounding box center [390, 16] width 11 height 11
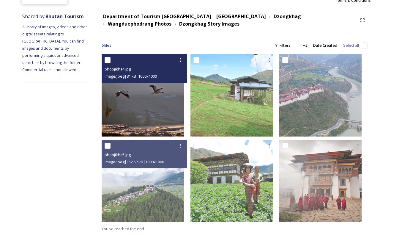
click at [158, 111] on img at bounding box center [143, 95] width 82 height 82
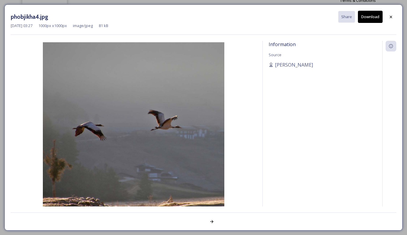
click at [368, 14] on button "Download" at bounding box center [370, 17] width 25 height 12
click at [390, 15] on icon at bounding box center [390, 17] width 5 height 5
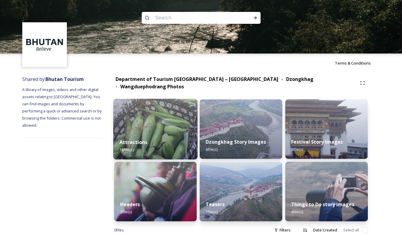
click at [159, 132] on div "Attractions 18 file(s)" at bounding box center [155, 145] width 84 height 27
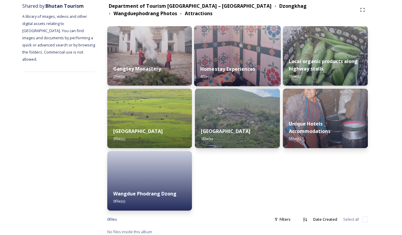
scroll to position [76, 0]
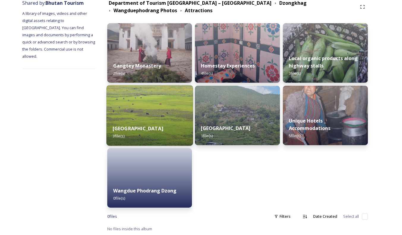
click at [160, 116] on img at bounding box center [149, 115] width 87 height 61
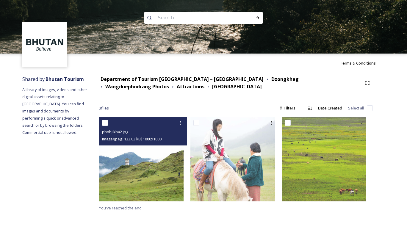
click at [154, 165] on img at bounding box center [141, 159] width 84 height 84
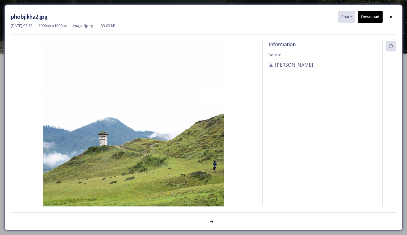
click at [368, 19] on button "Download" at bounding box center [370, 17] width 25 height 12
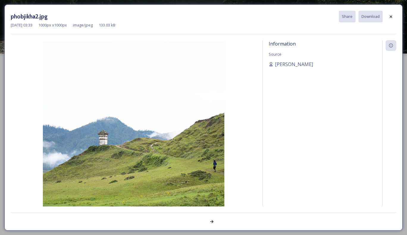
click at [390, 20] on div at bounding box center [390, 16] width 11 height 11
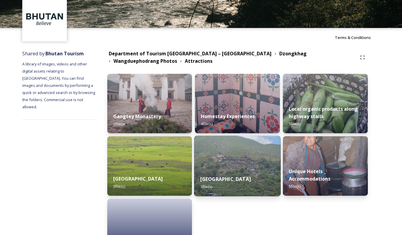
scroll to position [59, 0]
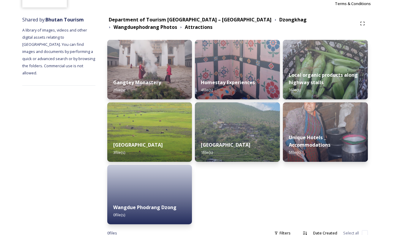
click at [248, 83] on strong "Homestay Experiences" at bounding box center [228, 82] width 54 height 7
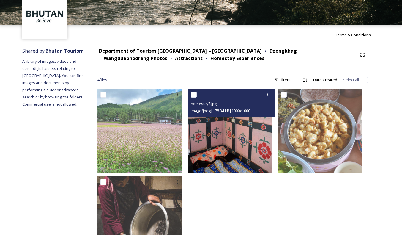
scroll to position [30, 0]
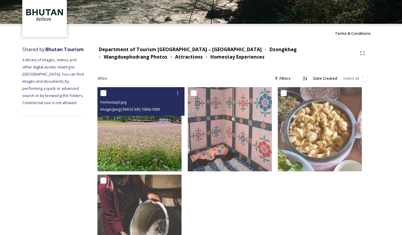
click at [149, 133] on img at bounding box center [140, 129] width 84 height 84
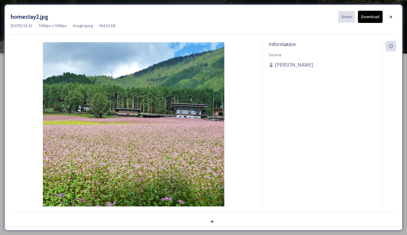
click at [368, 20] on button "Download" at bounding box center [370, 17] width 25 height 12
click at [389, 18] on icon at bounding box center [390, 17] width 5 height 5
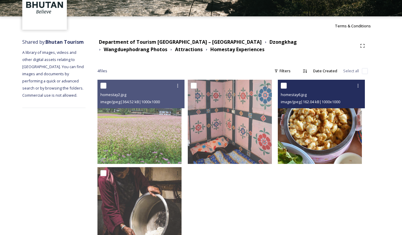
scroll to position [66, 0]
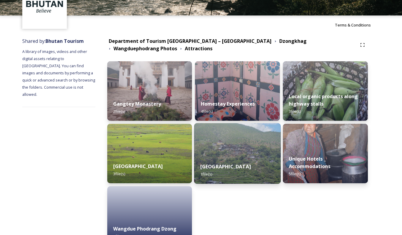
scroll to position [76, 0]
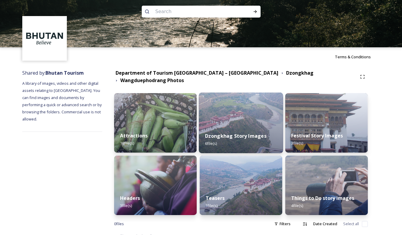
scroll to position [10, 0]
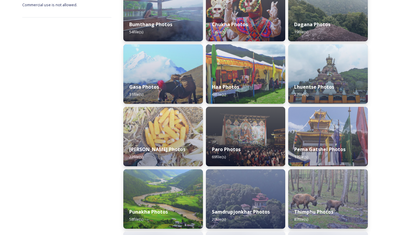
scroll to position [149, 0]
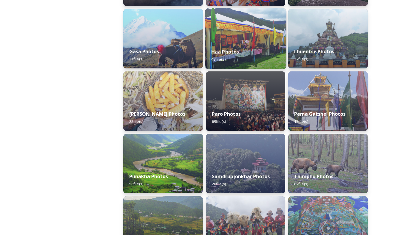
click at [252, 57] on div "Haa Photos 48 file(s)" at bounding box center [245, 55] width 81 height 27
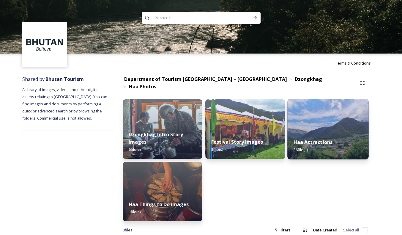
click at [318, 139] on strong "Haa Attractions" at bounding box center [312, 142] width 39 height 7
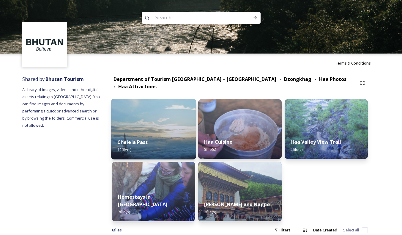
click at [152, 134] on div "Chelela Pass 12 file(s)" at bounding box center [153, 145] width 85 height 27
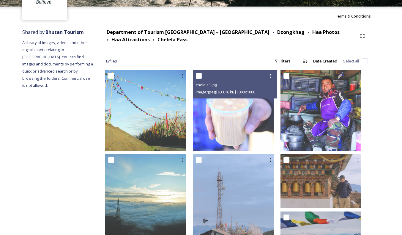
scroll to position [89, 0]
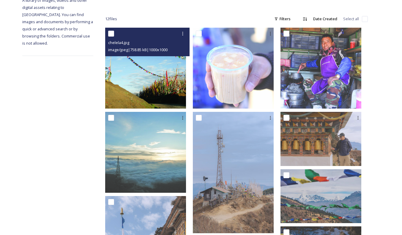
click at [167, 83] on img at bounding box center [145, 68] width 81 height 81
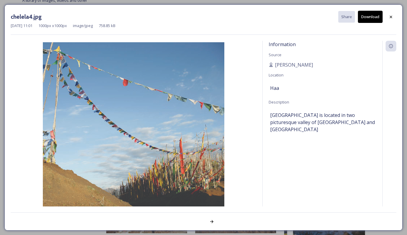
click at [364, 18] on button "Download" at bounding box center [370, 17] width 25 height 12
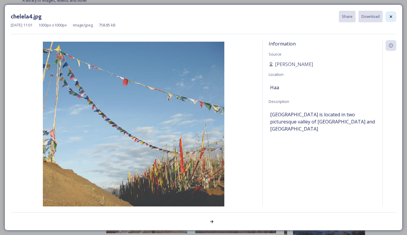
click at [389, 16] on icon at bounding box center [390, 16] width 5 height 5
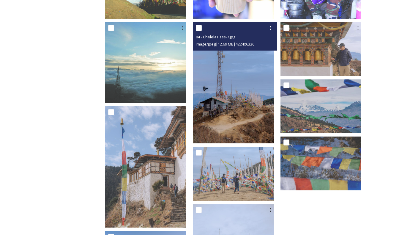
scroll to position [208, 0]
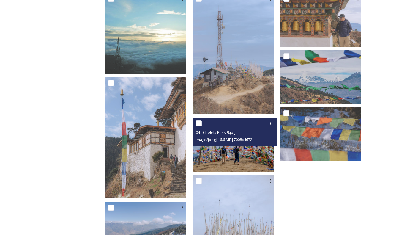
click at [261, 152] on img at bounding box center [233, 144] width 81 height 54
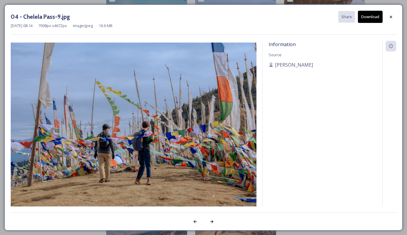
click at [366, 18] on button "Download" at bounding box center [370, 17] width 25 height 12
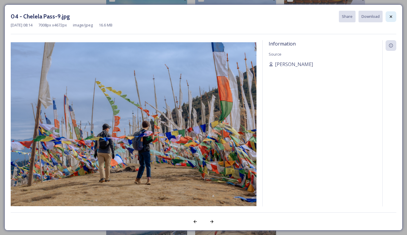
click at [393, 14] on div at bounding box center [390, 16] width 11 height 11
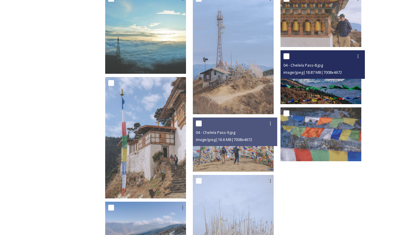
click at [337, 93] on img at bounding box center [321, 77] width 81 height 54
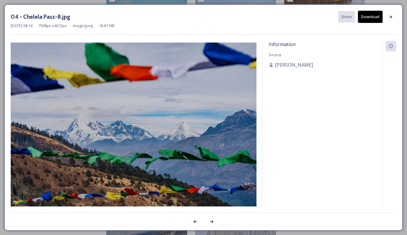
click at [368, 19] on button "Download" at bounding box center [370, 17] width 25 height 12
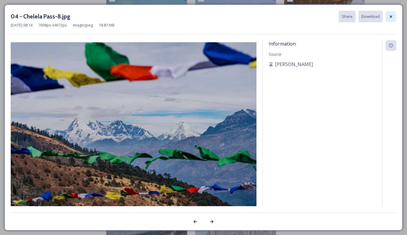
click at [389, 16] on icon at bounding box center [390, 16] width 5 height 5
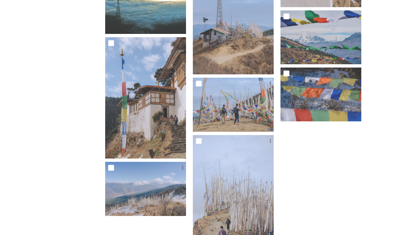
scroll to position [282, 0]
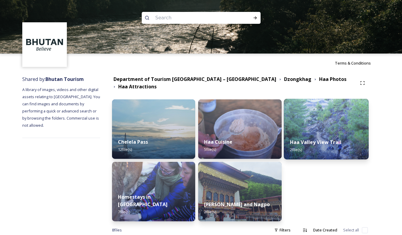
click at [321, 128] on img at bounding box center [326, 129] width 85 height 61
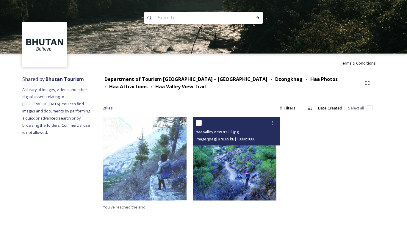
click at [242, 166] on img at bounding box center [235, 159] width 84 height 84
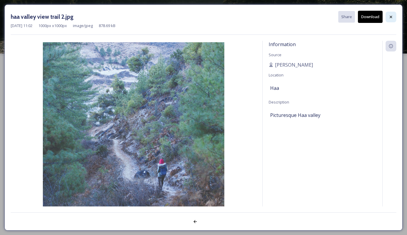
click at [391, 16] on icon at bounding box center [390, 17] width 5 height 5
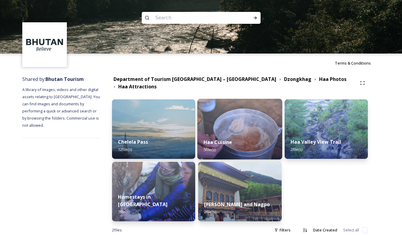
scroll to position [18, 0]
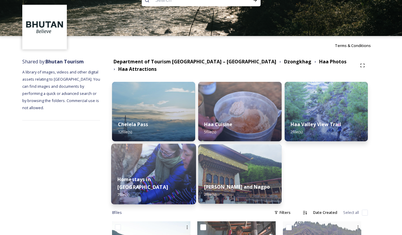
click at [157, 182] on strong "Homestays in [GEOGRAPHIC_DATA]" at bounding box center [142, 183] width 51 height 14
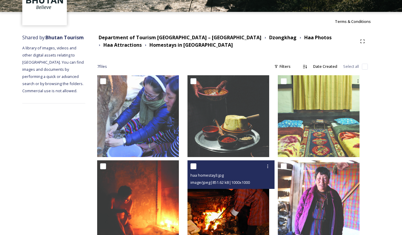
scroll to position [89, 0]
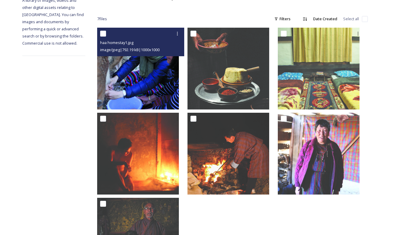
click at [166, 85] on img at bounding box center [138, 69] width 82 height 82
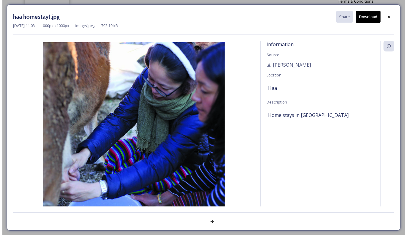
scroll to position [62, 0]
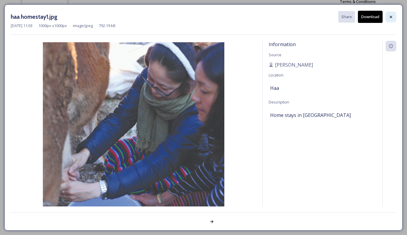
click at [388, 18] on icon at bounding box center [390, 17] width 5 height 5
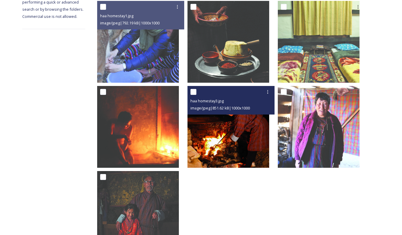
scroll to position [147, 0]
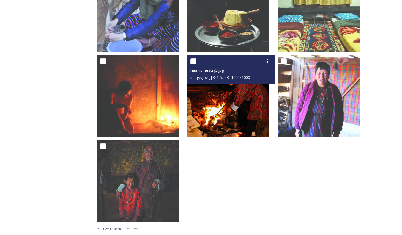
click at [234, 110] on img at bounding box center [229, 96] width 82 height 82
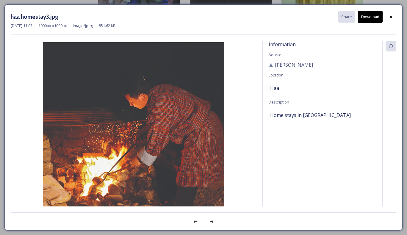
click at [368, 17] on button "Download" at bounding box center [370, 17] width 25 height 12
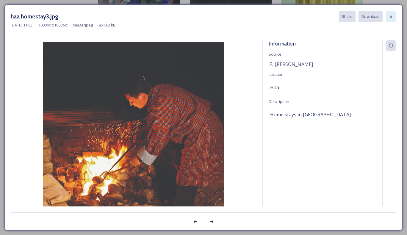
click at [388, 16] on div at bounding box center [390, 16] width 11 height 11
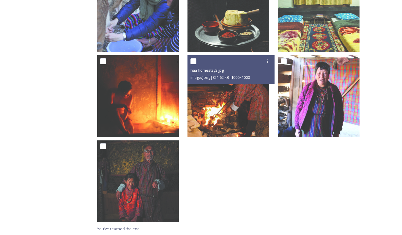
click at [238, 184] on div "haa homestay3.jpg image/jpeg | 851.62 kB | 1000 x 1000" at bounding box center [233, 97] width 90 height 255
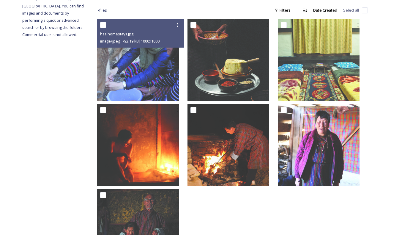
scroll to position [117, 0]
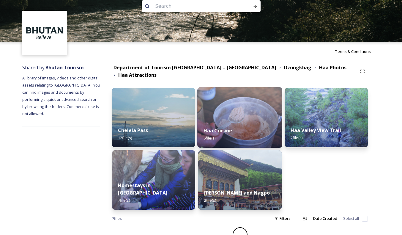
scroll to position [18, 0]
